Goal: Information Seeking & Learning: Learn about a topic

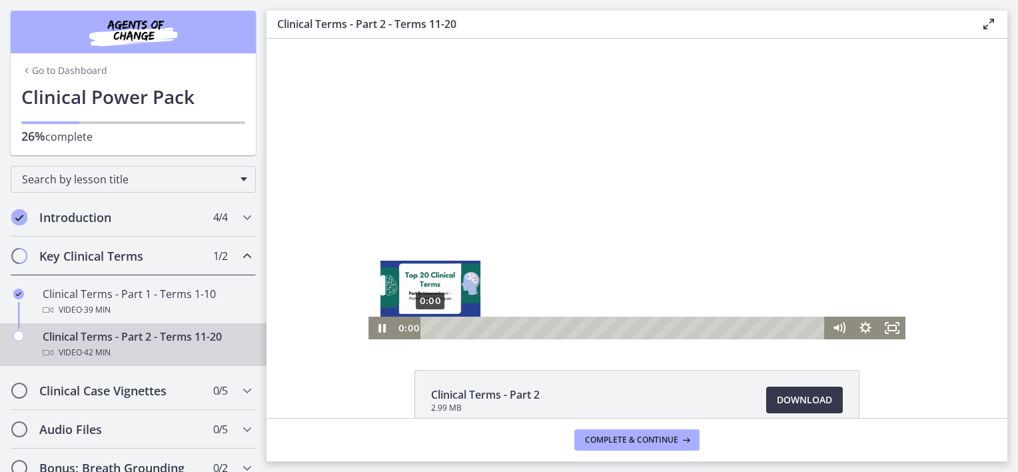
click at [430, 328] on div "0:00" at bounding box center [624, 327] width 388 height 23
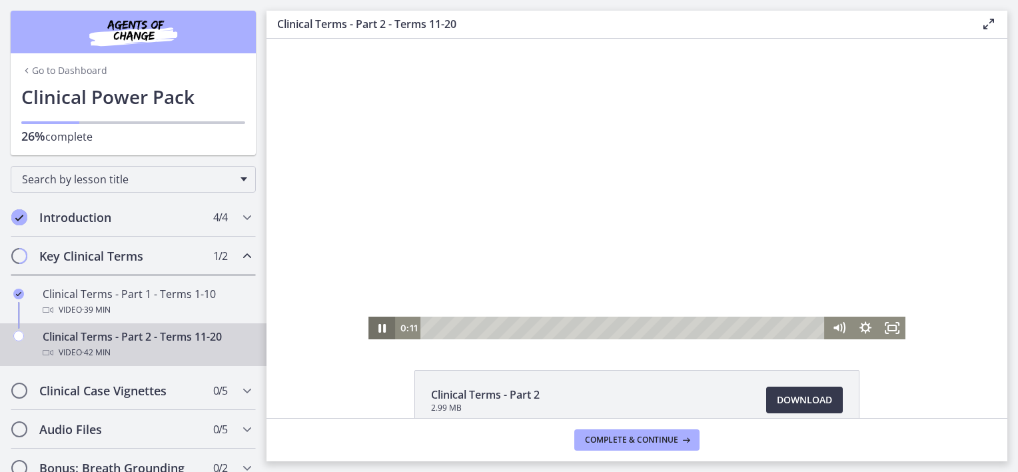
drag, startPoint x: 373, startPoint y: 328, endPoint x: 381, endPoint y: 319, distance: 11.8
click at [378, 325] on icon "Pause" at bounding box center [381, 328] width 7 height 9
click at [379, 327] on icon "Play Video" at bounding box center [383, 327] width 8 height 11
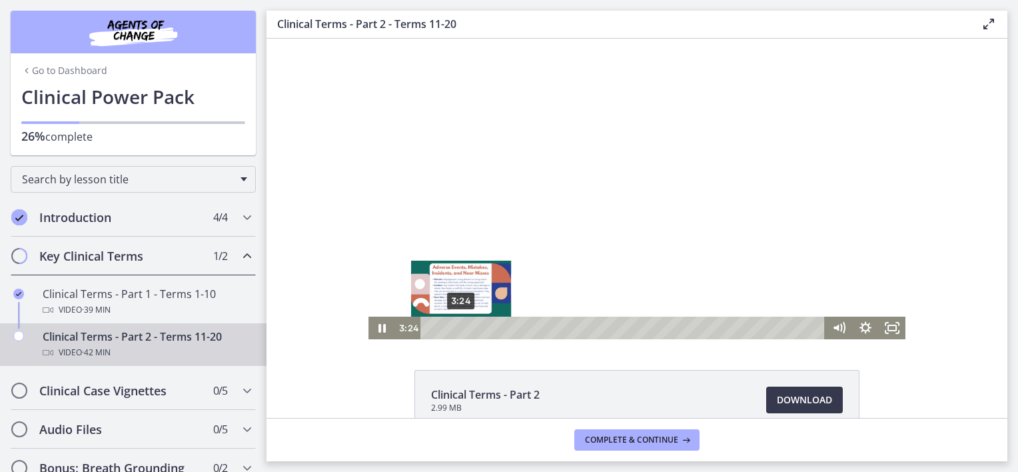
click at [458, 328] on div "Playbar" at bounding box center [461, 327] width 7 height 7
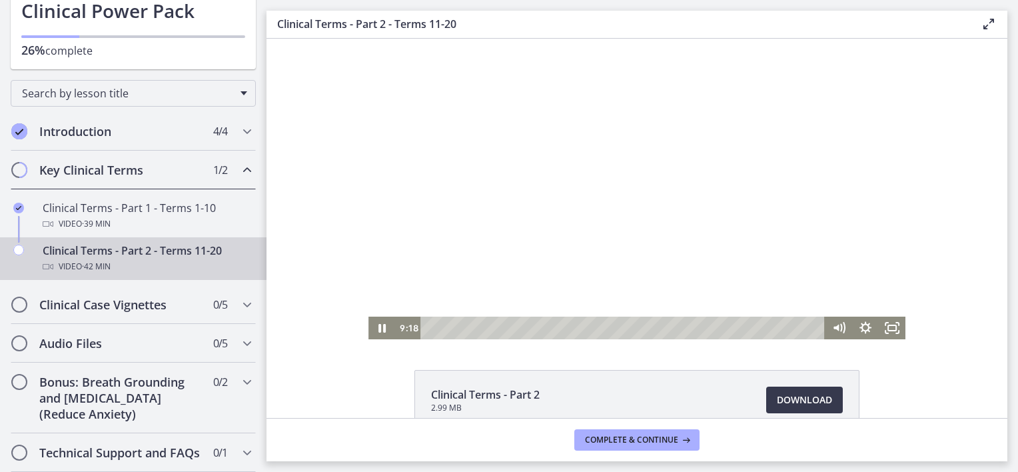
scroll to position [75, 0]
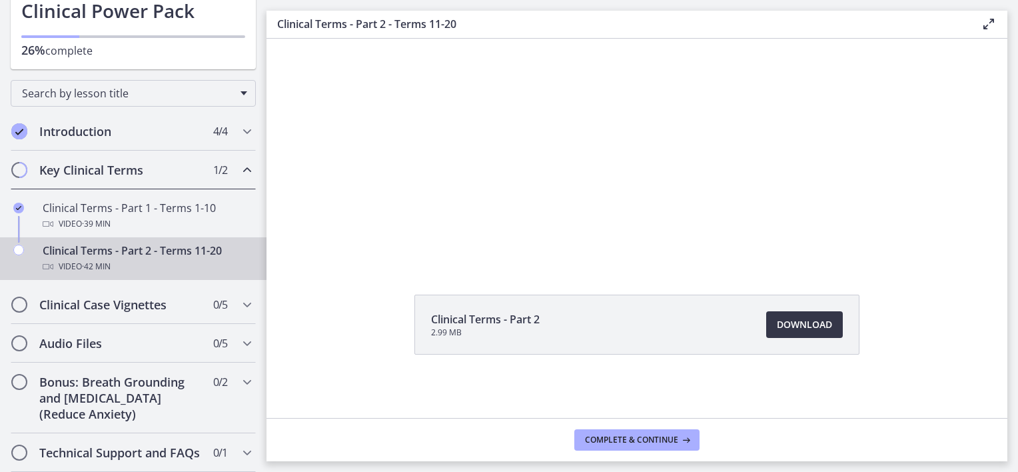
click at [810, 328] on span "Download Opens in a new window" at bounding box center [804, 324] width 55 height 16
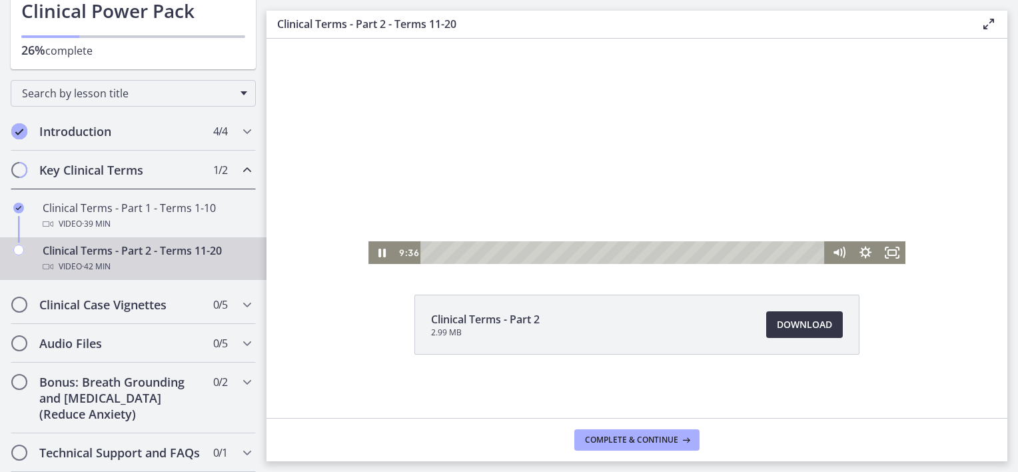
scroll to position [0, 0]
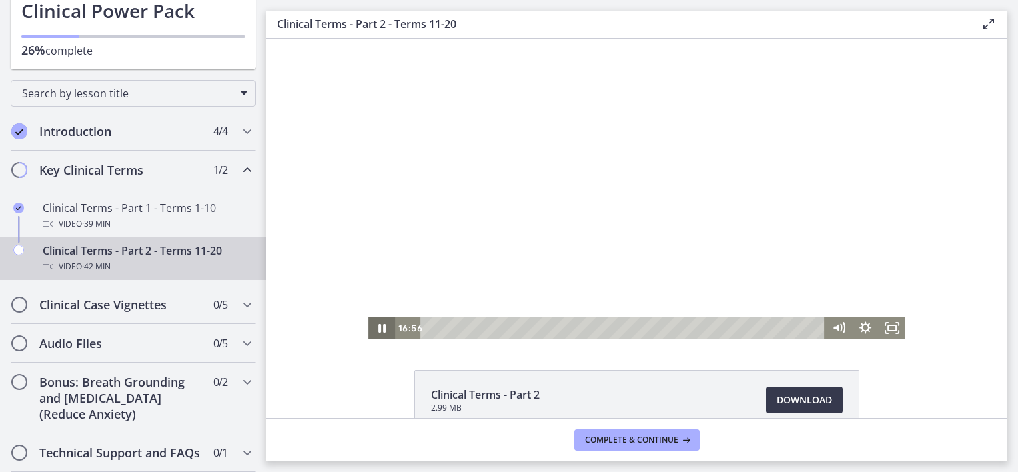
click at [377, 328] on icon "Pause" at bounding box center [381, 327] width 27 height 23
click at [376, 331] on icon "Play Video" at bounding box center [382, 327] width 27 height 23
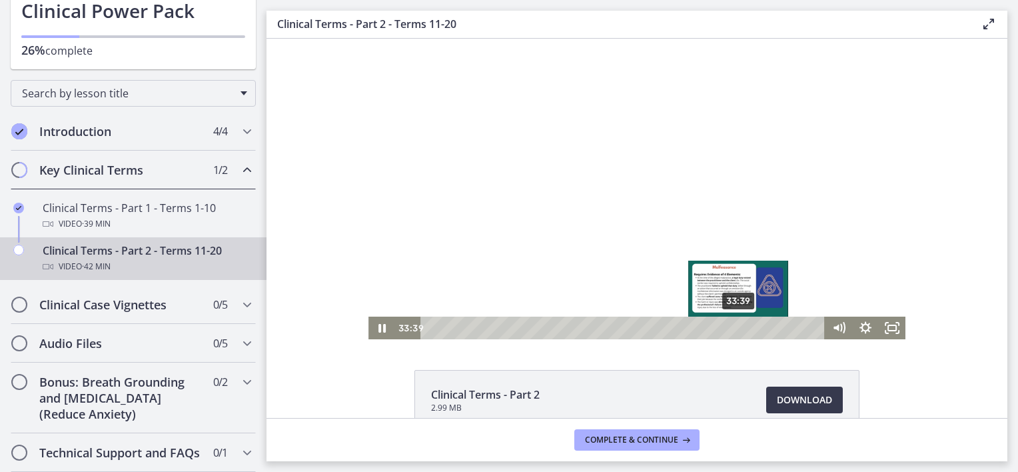
click at [734, 328] on div "Playbar" at bounding box center [737, 327] width 7 height 7
click at [735, 328] on div "Playbar" at bounding box center [738, 327] width 7 height 7
click at [725, 328] on div "32:38" at bounding box center [624, 327] width 388 height 23
click at [725, 328] on div "Playbar" at bounding box center [728, 327] width 7 height 7
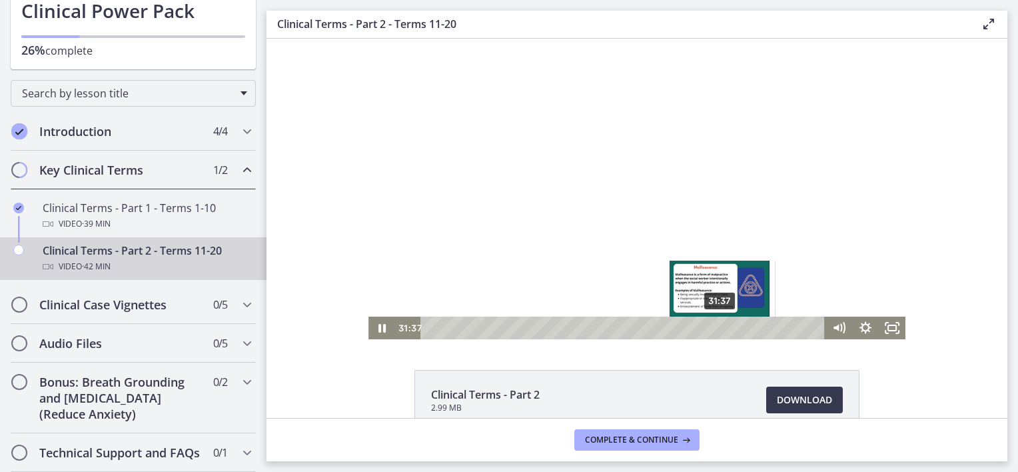
click at [715, 328] on div "Playbar" at bounding box center [718, 327] width 7 height 7
click at [713, 328] on div "31:24" at bounding box center [624, 327] width 388 height 23
click at [719, 328] on div "Playbar" at bounding box center [722, 327] width 7 height 7
click at [719, 327] on div "Playbar" at bounding box center [722, 327] width 7 height 7
click at [723, 326] on div "32:25" at bounding box center [624, 327] width 388 height 23
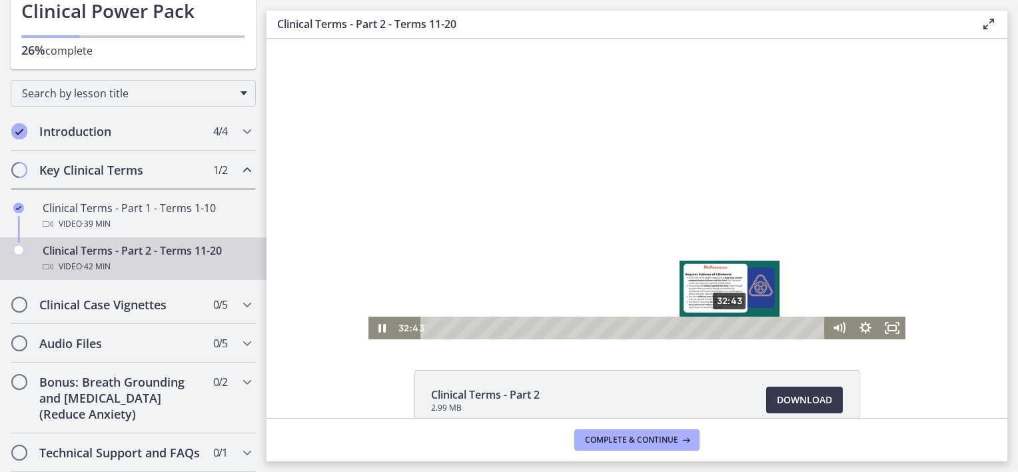
click at [725, 326] on div "32:43" at bounding box center [624, 327] width 388 height 23
click at [735, 325] on div "33:48" at bounding box center [624, 327] width 388 height 23
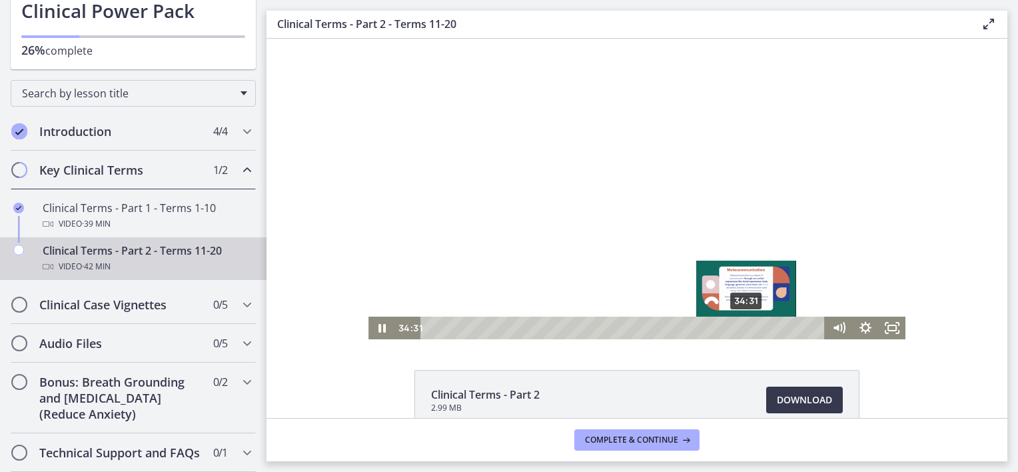
click at [742, 325] on div "34:31" at bounding box center [624, 327] width 388 height 23
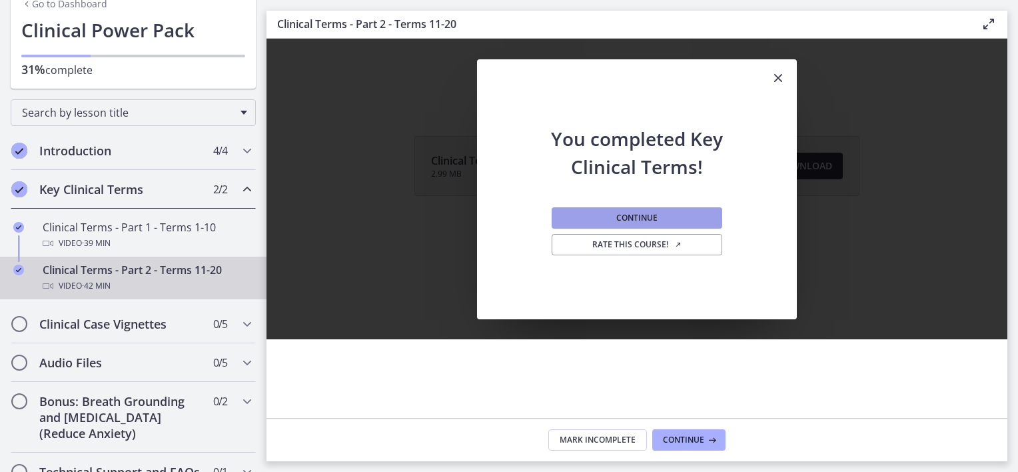
click at [685, 220] on button "Continue" at bounding box center [637, 217] width 171 height 21
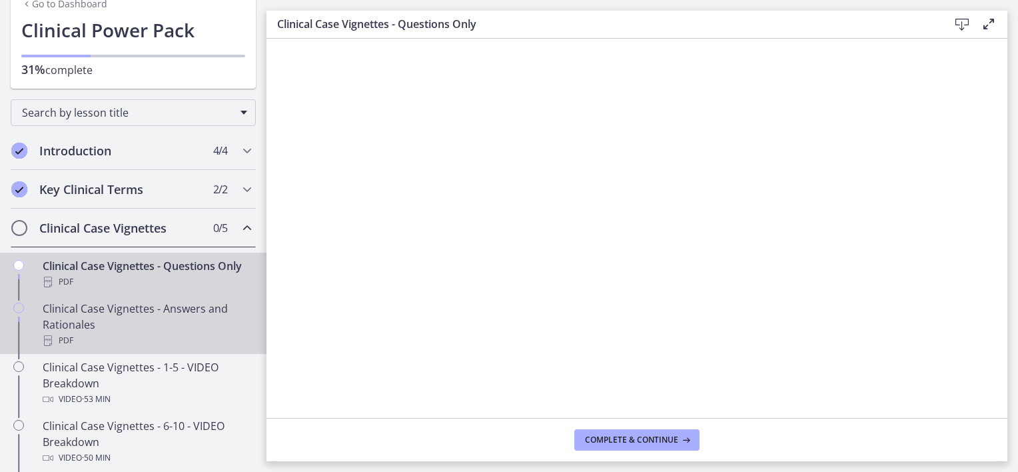
click at [185, 339] on div "Clinical Case Vignettes - Answers and Rationales PDF" at bounding box center [147, 324] width 208 height 48
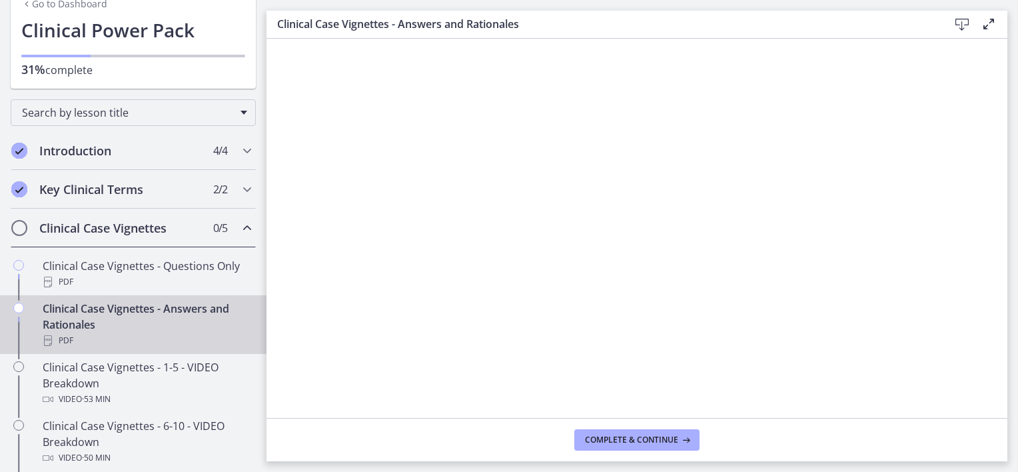
click at [153, 228] on h2 "Clinical Case Vignettes" at bounding box center [120, 228] width 163 height 16
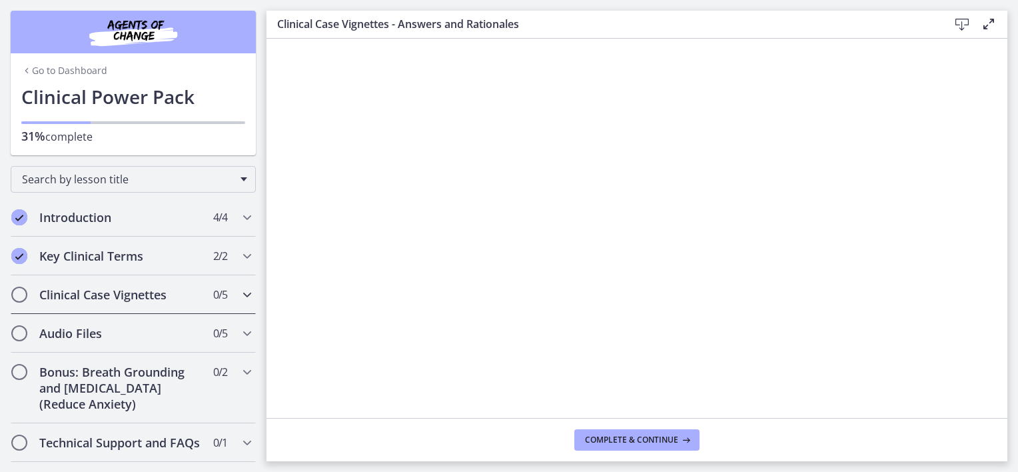
click at [205, 288] on div "Clinical Case Vignettes 0 / 5 Completed" at bounding box center [133, 294] width 245 height 39
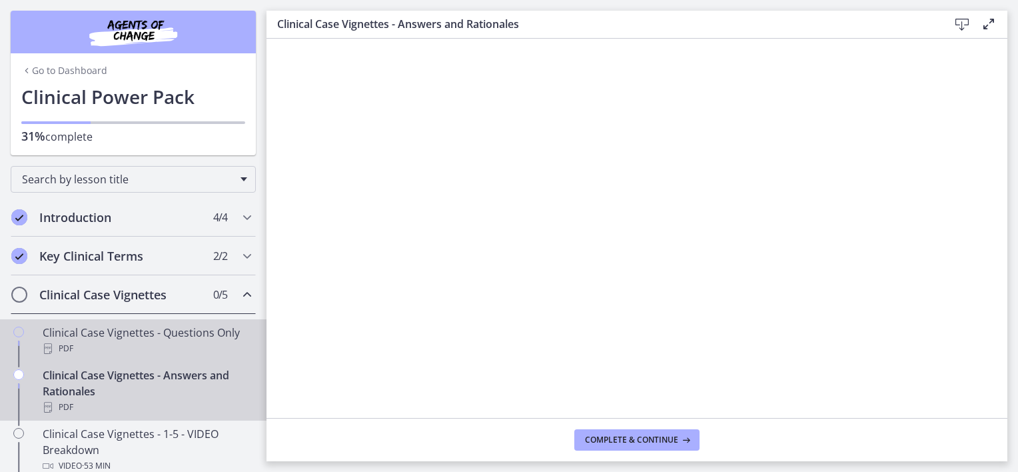
click at [181, 333] on div "Clinical Case Vignettes - Questions Only PDF" at bounding box center [147, 340] width 208 height 32
